Goal: Communication & Community: Answer question/provide support

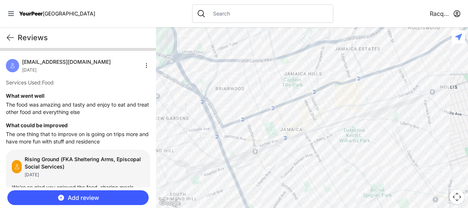
scroll to position [1619, 0]
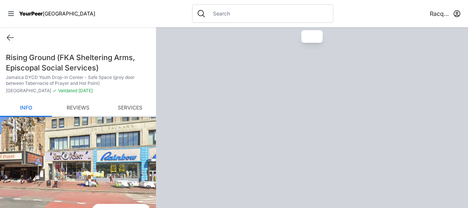
click at [75, 103] on link "Reviews" at bounding box center [78, 107] width 52 height 17
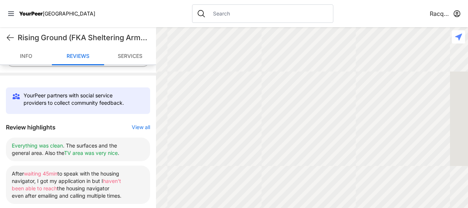
scroll to position [273, 0]
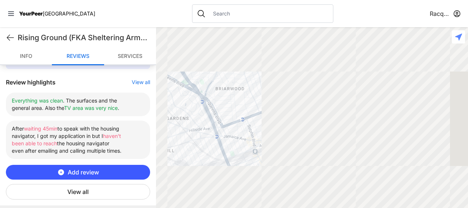
click at [75, 186] on button "View all" at bounding box center [78, 191] width 144 height 15
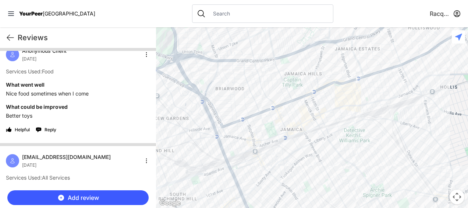
scroll to position [209, 0]
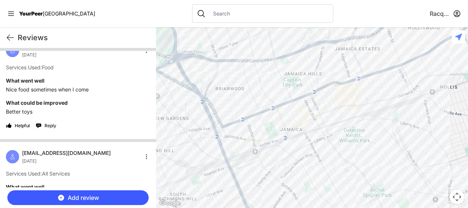
click at [50, 127] on span "Reply" at bounding box center [51, 126] width 12 height 6
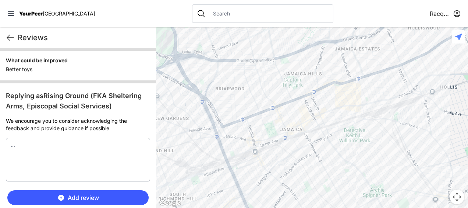
scroll to position [257, 0]
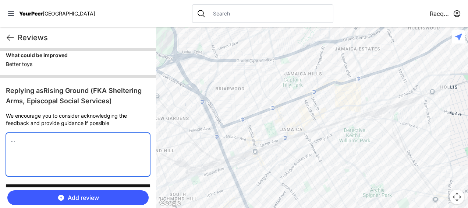
click at [24, 140] on textarea at bounding box center [78, 153] width 144 height 43
type textarea "W"
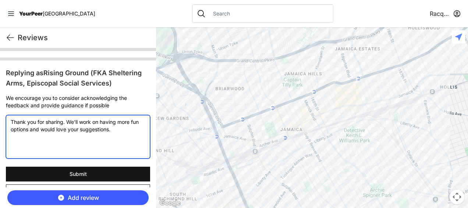
scroll to position [292, 0]
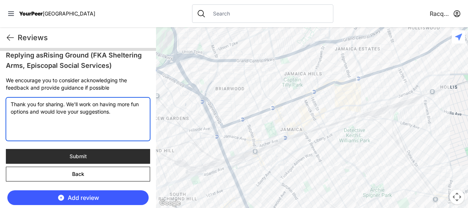
type textarea "Thank you for sharing. We'll work on having more fun options and would love you…"
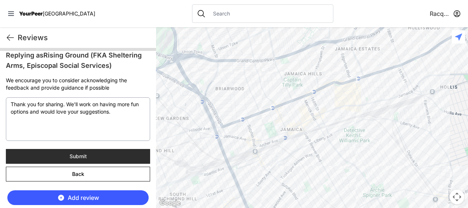
click at [54, 152] on button "Submit" at bounding box center [78, 156] width 144 height 15
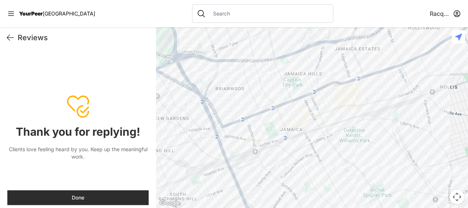
click at [54, 196] on button "Done" at bounding box center [77, 197] width 141 height 15
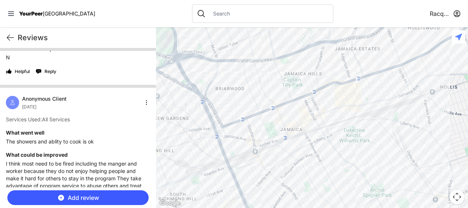
scroll to position [579, 0]
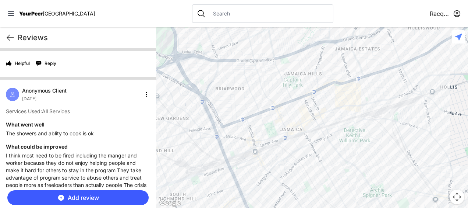
click at [17, 150] on h4 "What could be improved" at bounding box center [78, 146] width 144 height 7
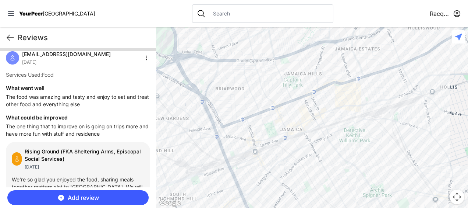
scroll to position [0, 0]
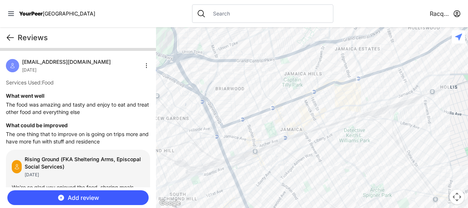
click at [9, 35] on icon at bounding box center [10, 37] width 9 height 9
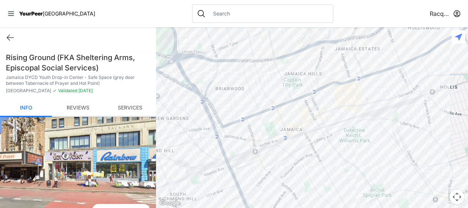
click at [76, 107] on link "Reviews" at bounding box center [78, 107] width 52 height 17
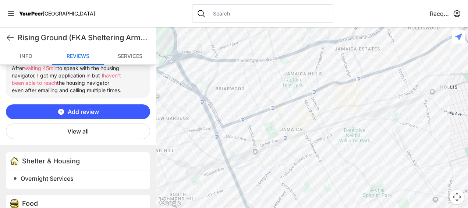
scroll to position [340, 0]
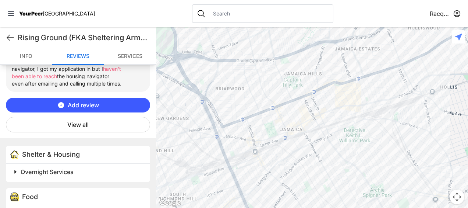
click at [74, 128] on button "View all" at bounding box center [78, 124] width 144 height 15
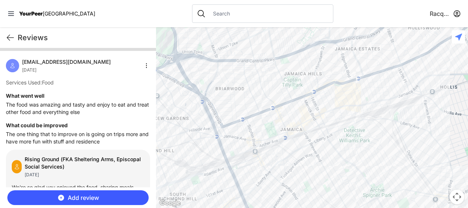
click at [9, 113] on p "The food was amazing and tasty and enjoy to eat and treat other food and everyt…" at bounding box center [78, 108] width 144 height 15
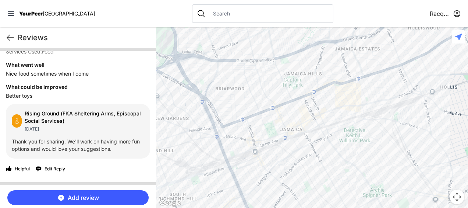
scroll to position [226, 0]
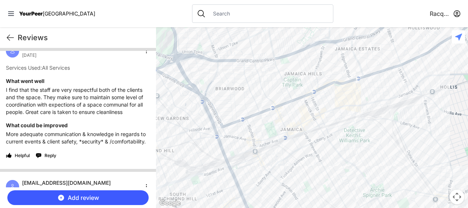
click at [9, 142] on p "More adequate communication & knowledge in regards to current events & client s…" at bounding box center [78, 137] width 144 height 15
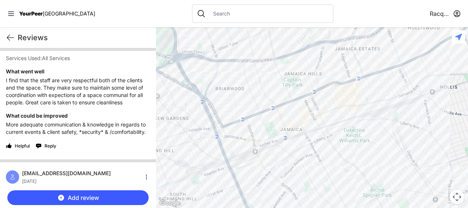
scroll to position [385, 0]
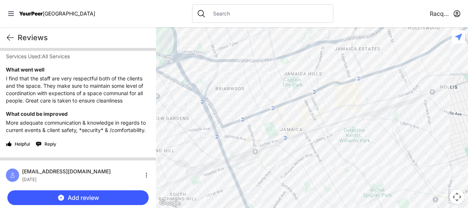
click at [49, 147] on span "Reply" at bounding box center [51, 144] width 12 height 6
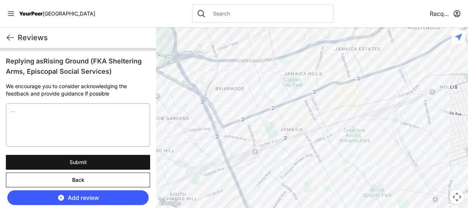
scroll to position [481, 0]
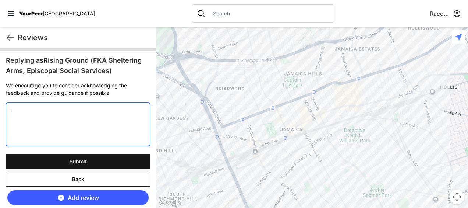
click at [106, 128] on textarea at bounding box center [78, 123] width 144 height 43
type textarea "T"
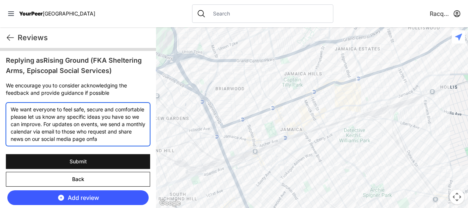
scroll to position [4, 0]
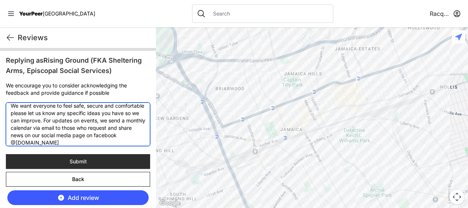
type textarea "We want everyone to feel safe, secure and comfortable please let us know any sp…"
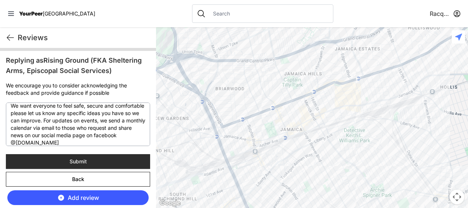
click at [43, 166] on button "Submit" at bounding box center [78, 161] width 144 height 15
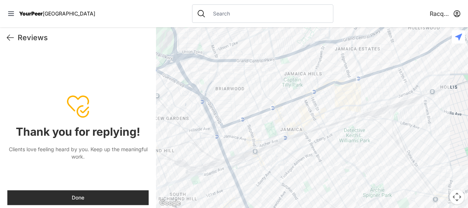
click at [58, 194] on button "Done" at bounding box center [77, 197] width 141 height 15
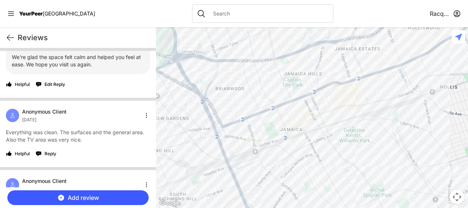
scroll to position [1780, 0]
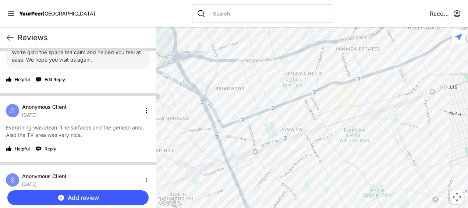
click at [56, 155] on button "Reply" at bounding box center [46, 149] width 21 height 12
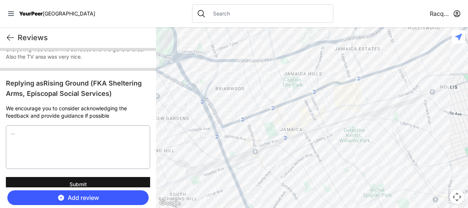
scroll to position [1858, 0]
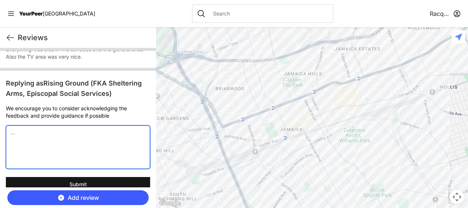
click at [68, 148] on textarea at bounding box center [78, 146] width 144 height 43
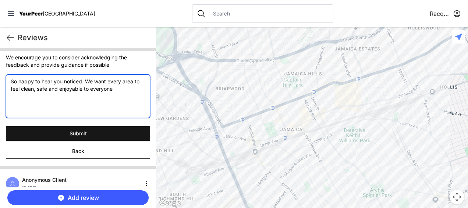
scroll to position [1913, 0]
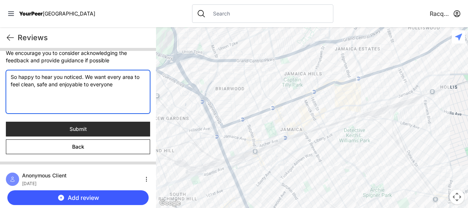
type textarea "So happy to hear you noticed. We want every area to feel clean, safe and enjoya…"
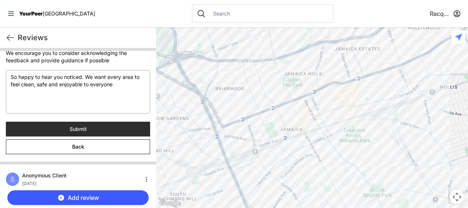
click at [106, 136] on button "Submit" at bounding box center [78, 128] width 144 height 15
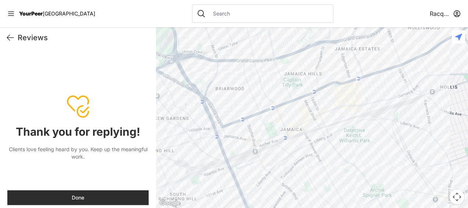
click at [33, 192] on button "Done" at bounding box center [77, 197] width 141 height 15
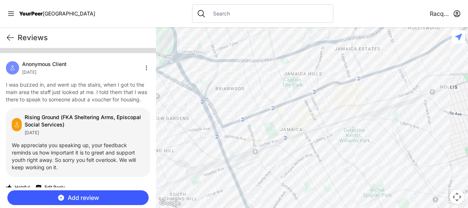
click at [141, 46] on div "Reviews RacquelRG" at bounding box center [78, 37] width 156 height 21
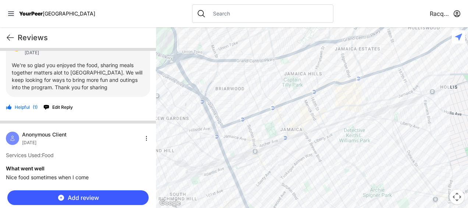
scroll to position [118, 0]
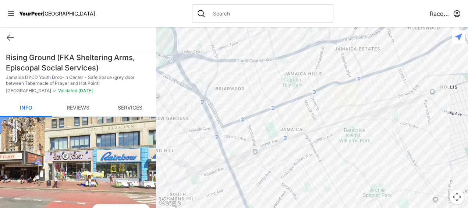
click at [77, 106] on link "Reviews" at bounding box center [78, 107] width 52 height 17
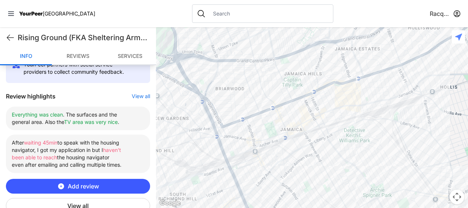
scroll to position [273, 0]
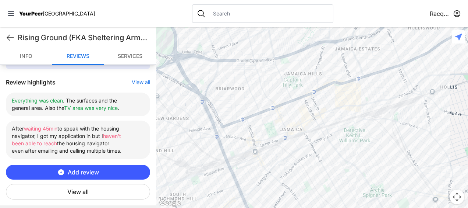
click at [55, 187] on button "View all" at bounding box center [78, 191] width 144 height 15
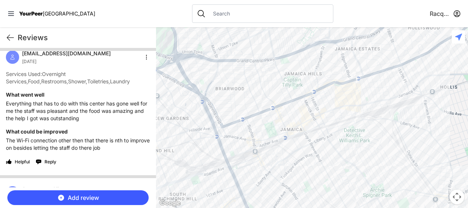
scroll to position [208, 0]
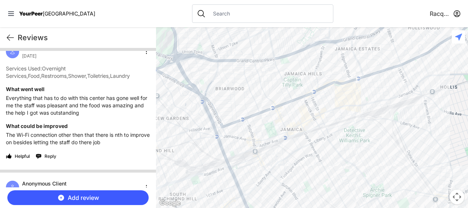
click at [53, 156] on span "Reply" at bounding box center [51, 156] width 12 height 6
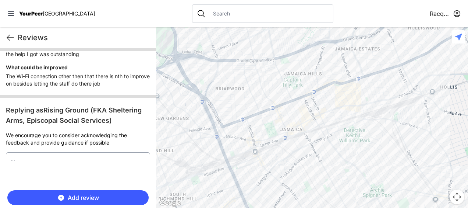
scroll to position [269, 0]
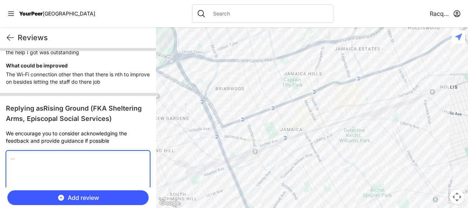
click at [30, 156] on textarea at bounding box center [78, 171] width 144 height 43
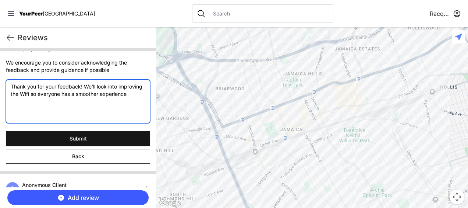
scroll to position [340, 0]
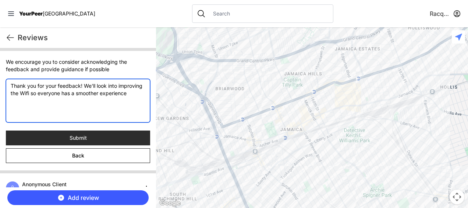
type textarea "Thank you for your feedback! We'll look into improving the Wifi so everyone has…"
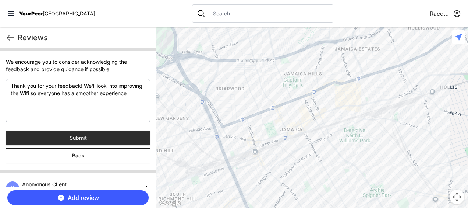
click at [29, 137] on button "Submit" at bounding box center [78, 137] width 144 height 15
